Goal: Information Seeking & Learning: Find contact information

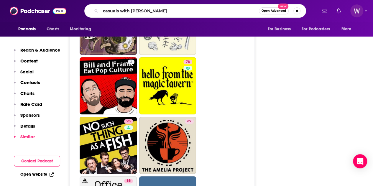
type input "casuals with [PERSON_NAME]"
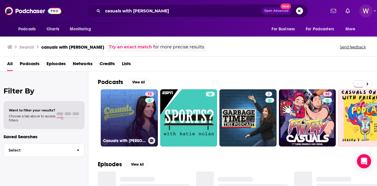
click at [134, 115] on link "72 Casuals with [PERSON_NAME]" at bounding box center [129, 117] width 57 height 57
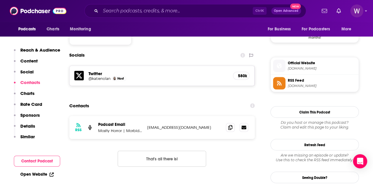
scroll to position [471, 0]
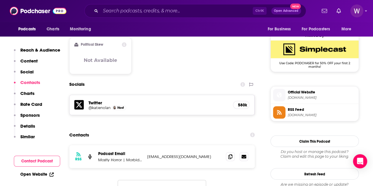
click at [216, 154] on p "[EMAIL_ADDRESS][DOMAIN_NAME]" at bounding box center [184, 156] width 74 height 5
click at [253, 132] on icon at bounding box center [252, 134] width 5 height 5
click at [154, 129] on div "Contacts" at bounding box center [161, 134] width 185 height 11
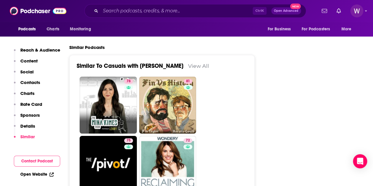
scroll to position [1208, 0]
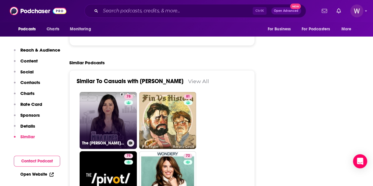
click at [121, 92] on link "78 The [PERSON_NAME] Show featuring [PERSON_NAME]" at bounding box center [108, 120] width 57 height 57
type input "[URL][DOMAIN_NAME][PERSON_NAME]"
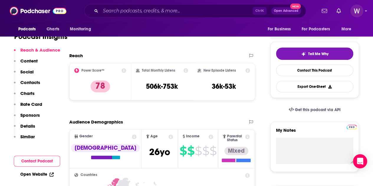
scroll to position [118, 0]
